Goal: Task Accomplishment & Management: Use online tool/utility

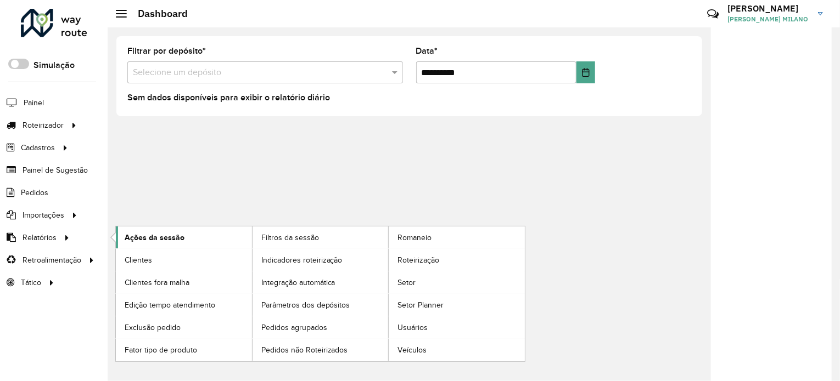
click at [178, 235] on span "Ações da sessão" at bounding box center [155, 238] width 60 height 12
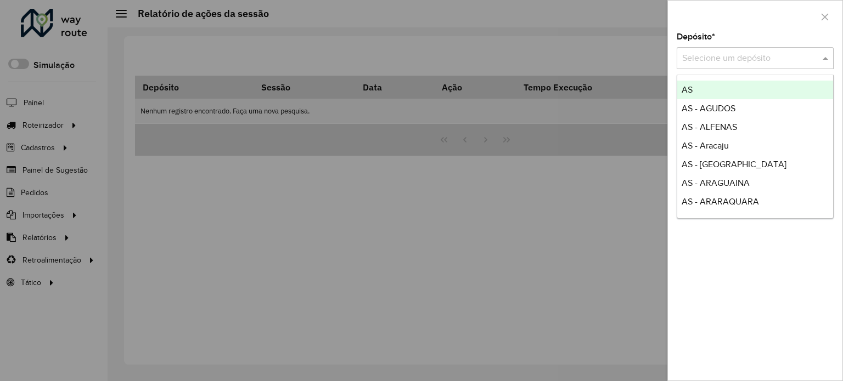
click at [796, 58] on input "text" at bounding box center [744, 58] width 124 height 13
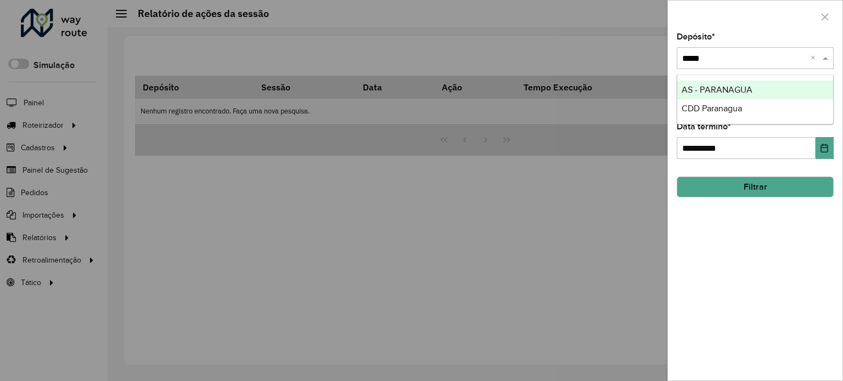
type input "******"
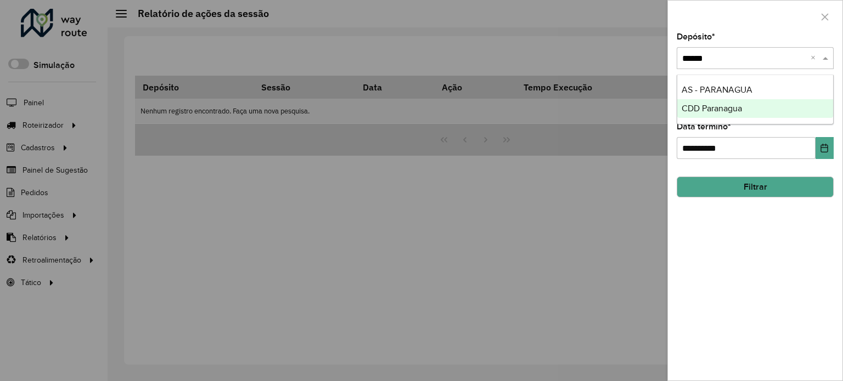
click at [757, 112] on div "CDD Paranagua" at bounding box center [755, 108] width 156 height 19
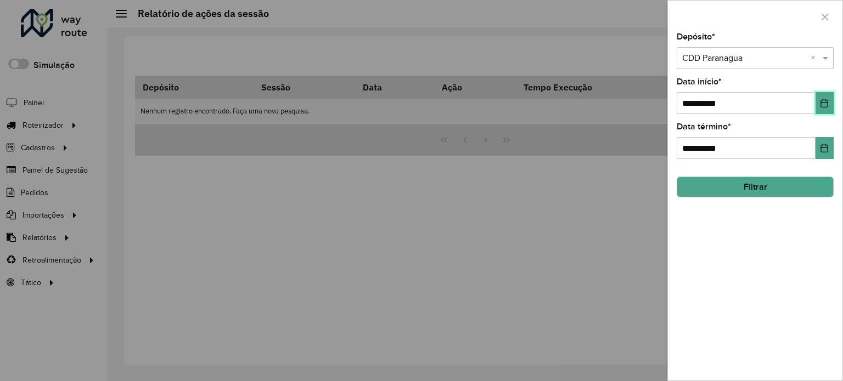
click at [821, 102] on icon "Choose Date" at bounding box center [824, 103] width 7 height 9
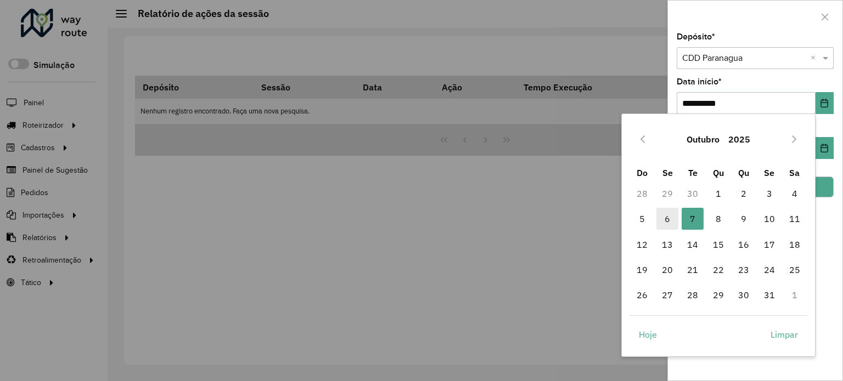
click at [659, 220] on span "6" at bounding box center [667, 219] width 22 height 22
type input "**********"
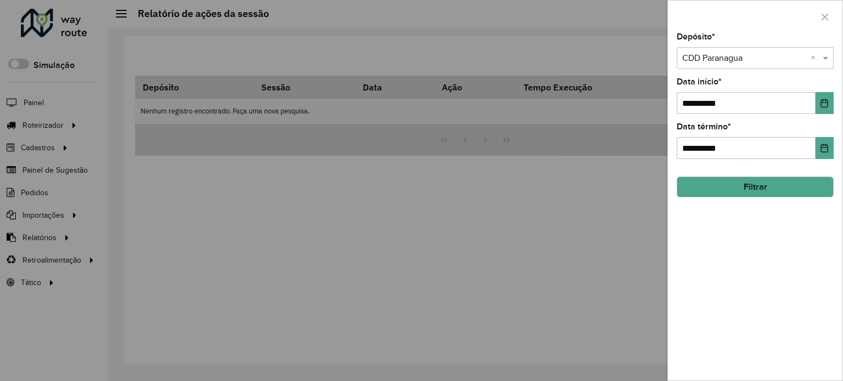
click at [771, 196] on div "**********" at bounding box center [755, 207] width 175 height 348
click at [729, 188] on button "Filtrar" at bounding box center [755, 187] width 157 height 21
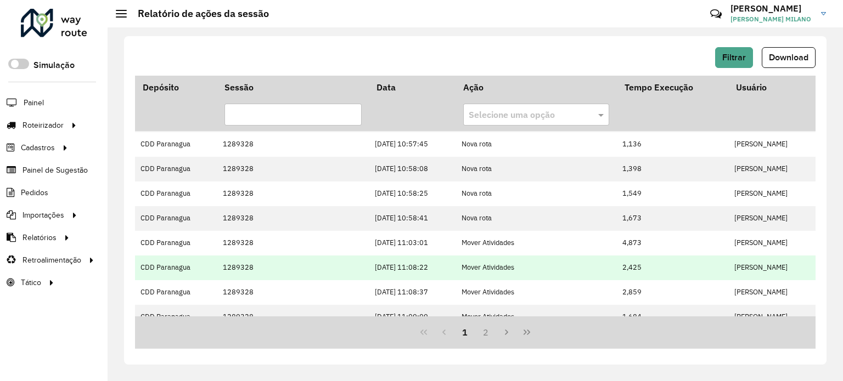
scroll to position [308, 0]
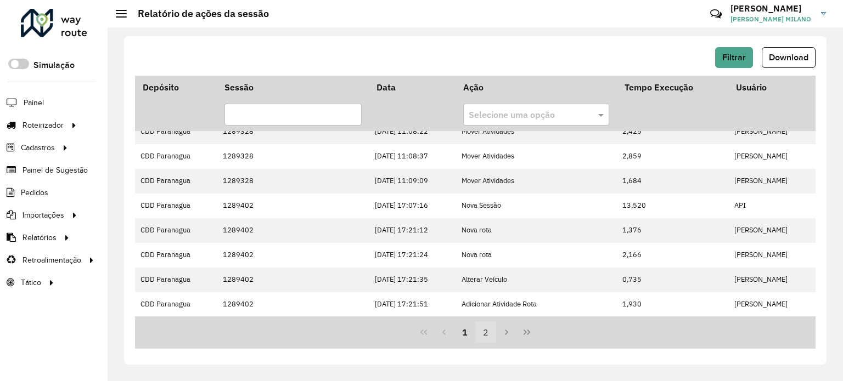
click at [483, 331] on button "2" at bounding box center [485, 332] width 21 height 21
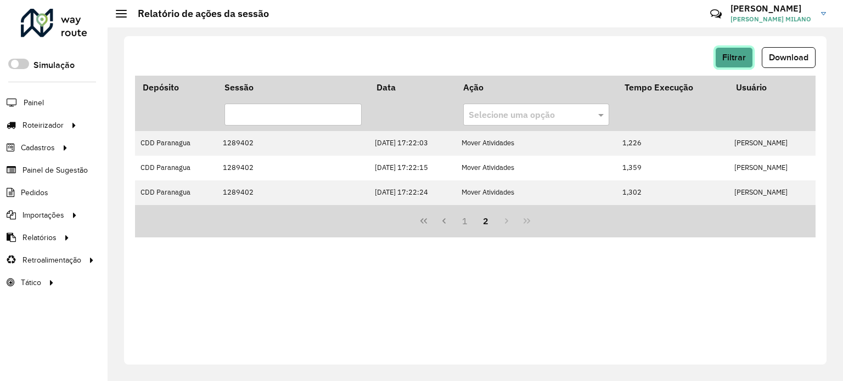
click at [739, 57] on span "Filtrar" at bounding box center [734, 57] width 24 height 9
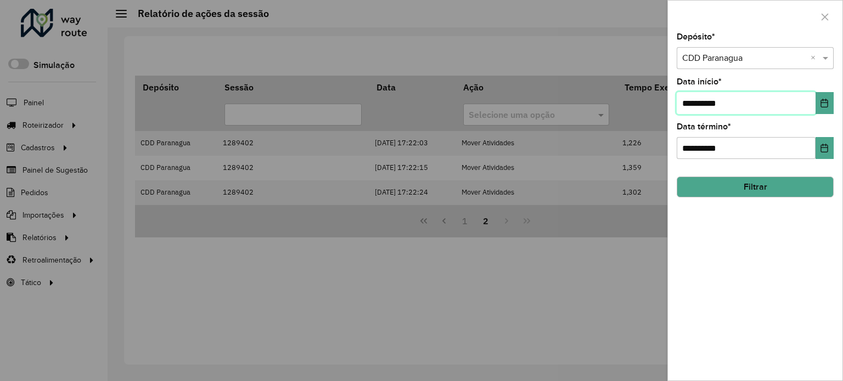
click at [815, 105] on span "**********" at bounding box center [755, 103] width 157 height 22
click at [826, 109] on button "Choose Date" at bounding box center [825, 103] width 18 height 22
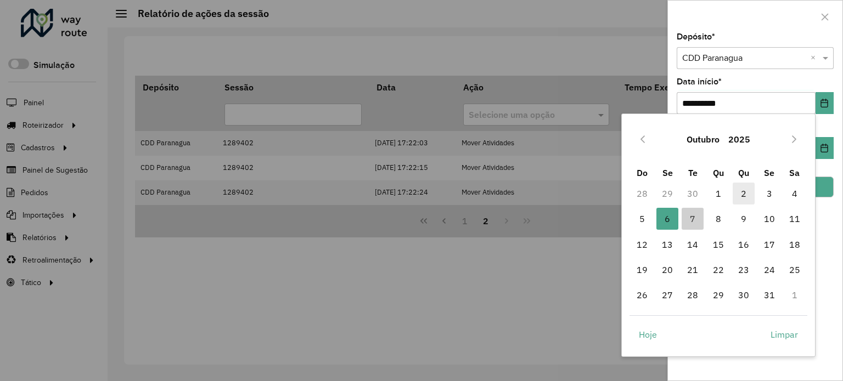
click at [748, 193] on span "2" at bounding box center [744, 194] width 22 height 22
type input "**********"
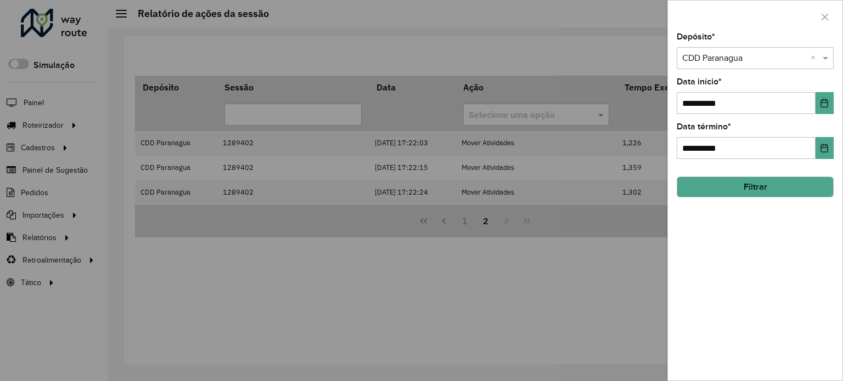
click at [795, 182] on button "Filtrar" at bounding box center [755, 187] width 157 height 21
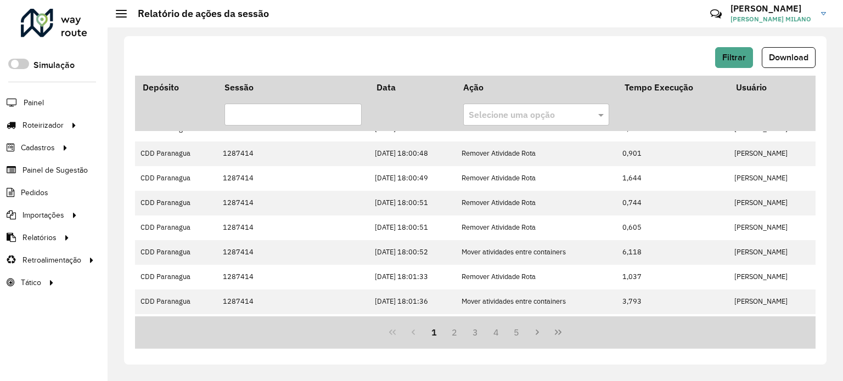
scroll to position [308, 0]
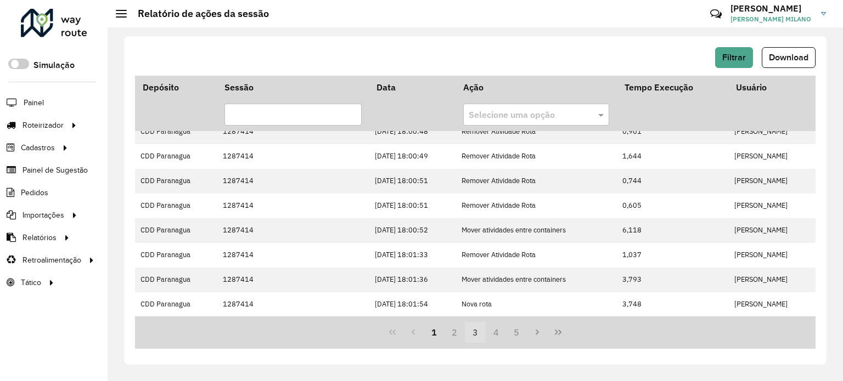
click at [481, 332] on button "3" at bounding box center [475, 332] width 21 height 21
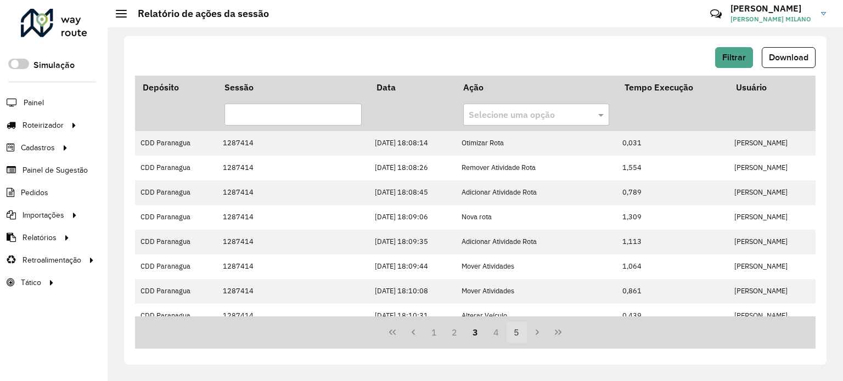
click at [520, 333] on button "5" at bounding box center [517, 332] width 21 height 21
click at [520, 333] on button "7" at bounding box center [517, 332] width 21 height 21
click at [520, 333] on button "9" at bounding box center [517, 332] width 21 height 21
click at [520, 333] on button "11" at bounding box center [517, 332] width 21 height 21
click at [520, 333] on button "13" at bounding box center [517, 332] width 21 height 21
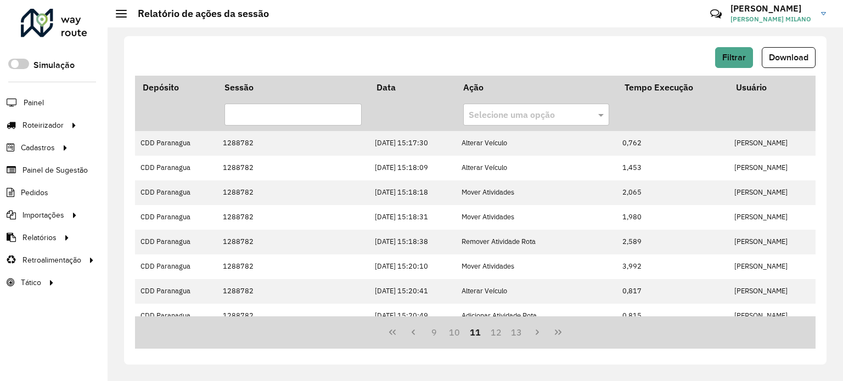
click at [520, 333] on div "9 10 11 12 13" at bounding box center [475, 333] width 681 height 32
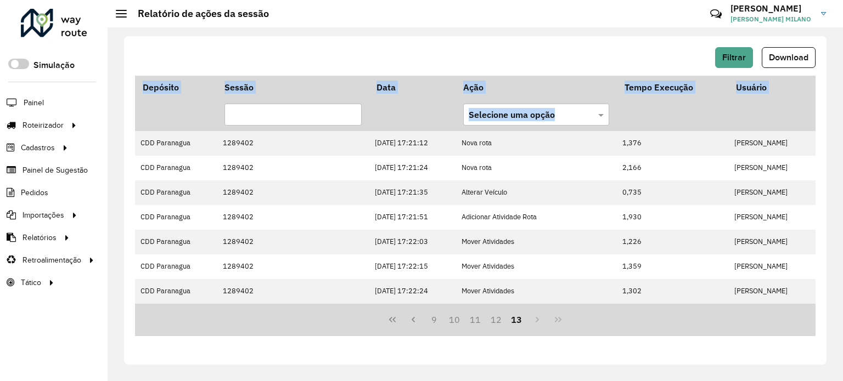
click at [520, 333] on div "9 10 11 12 13" at bounding box center [475, 320] width 681 height 32
click at [469, 318] on button "11" at bounding box center [475, 320] width 21 height 21
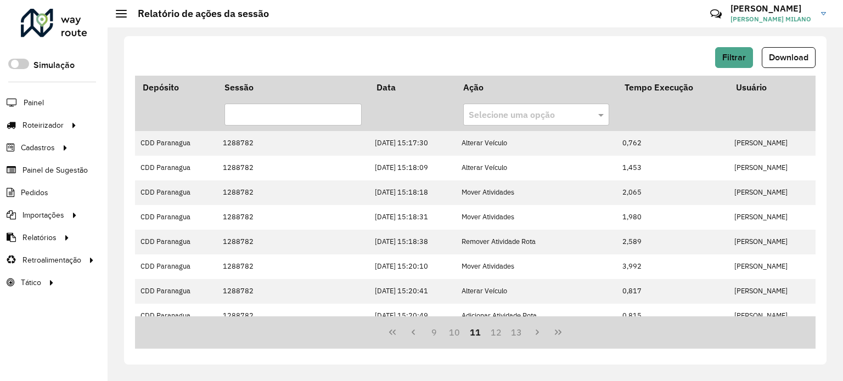
click at [454, 320] on div "9 10 11 12 13" at bounding box center [475, 333] width 681 height 32
